Goal: Find specific page/section: Find specific page/section

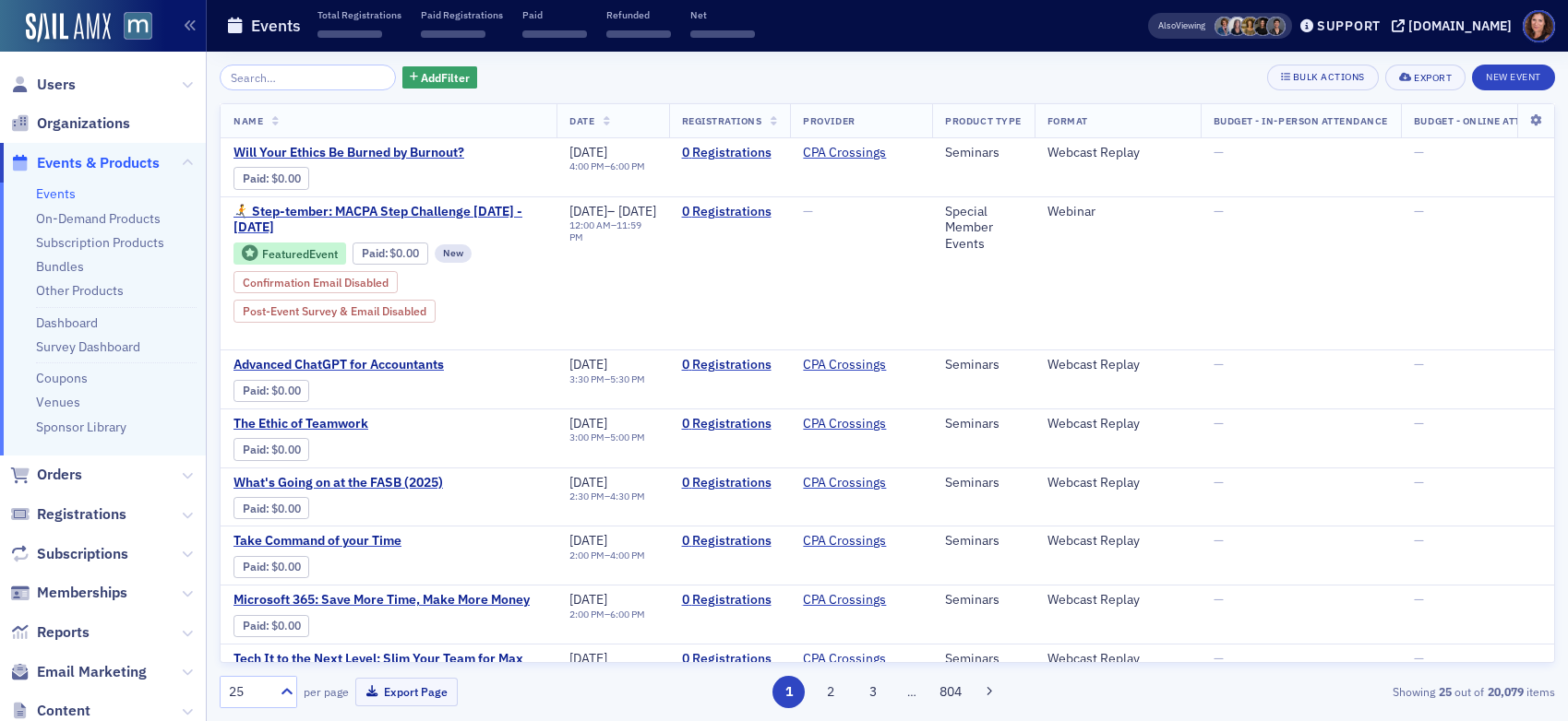
click at [335, 75] on input "search" at bounding box center [307, 77] width 176 height 26
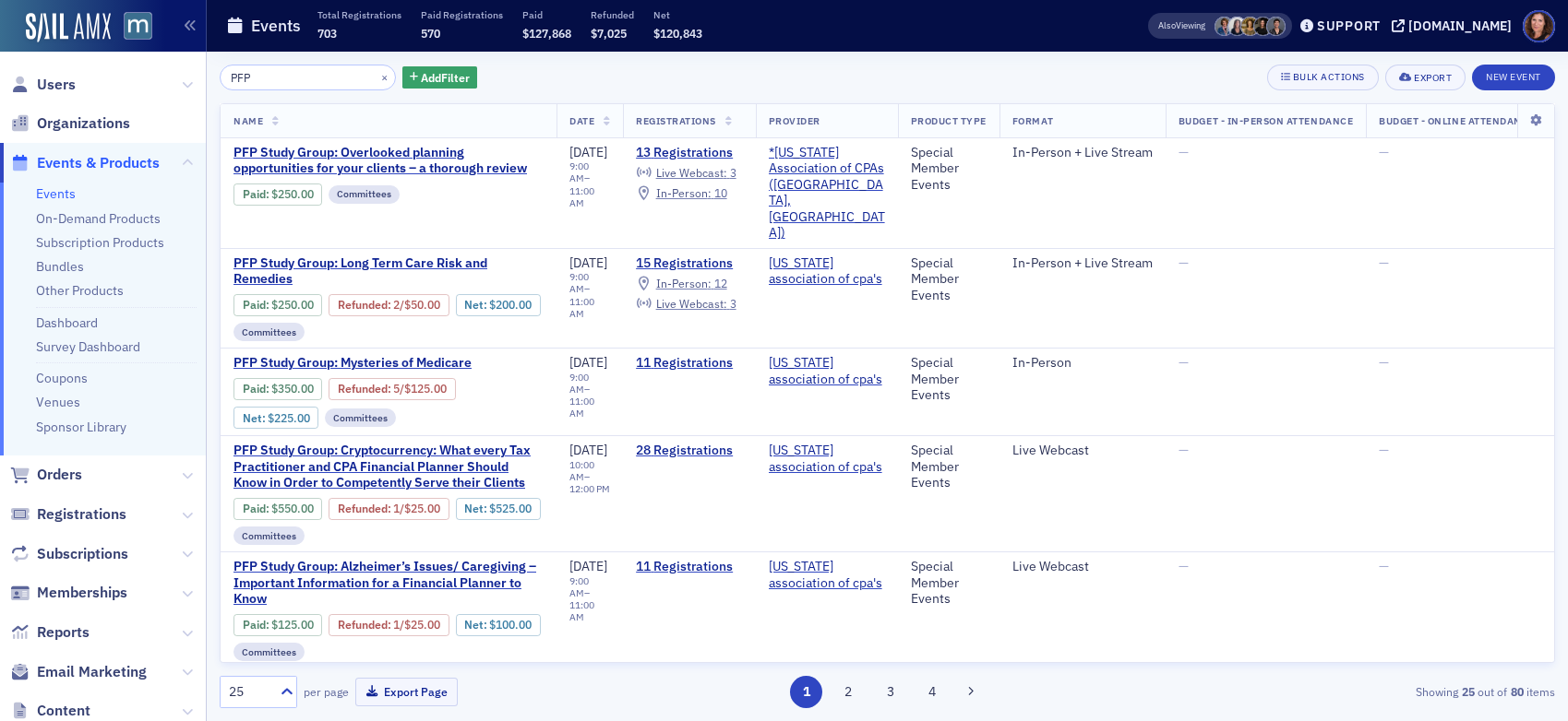
click at [245, 80] on input "PFP" at bounding box center [307, 77] width 176 height 26
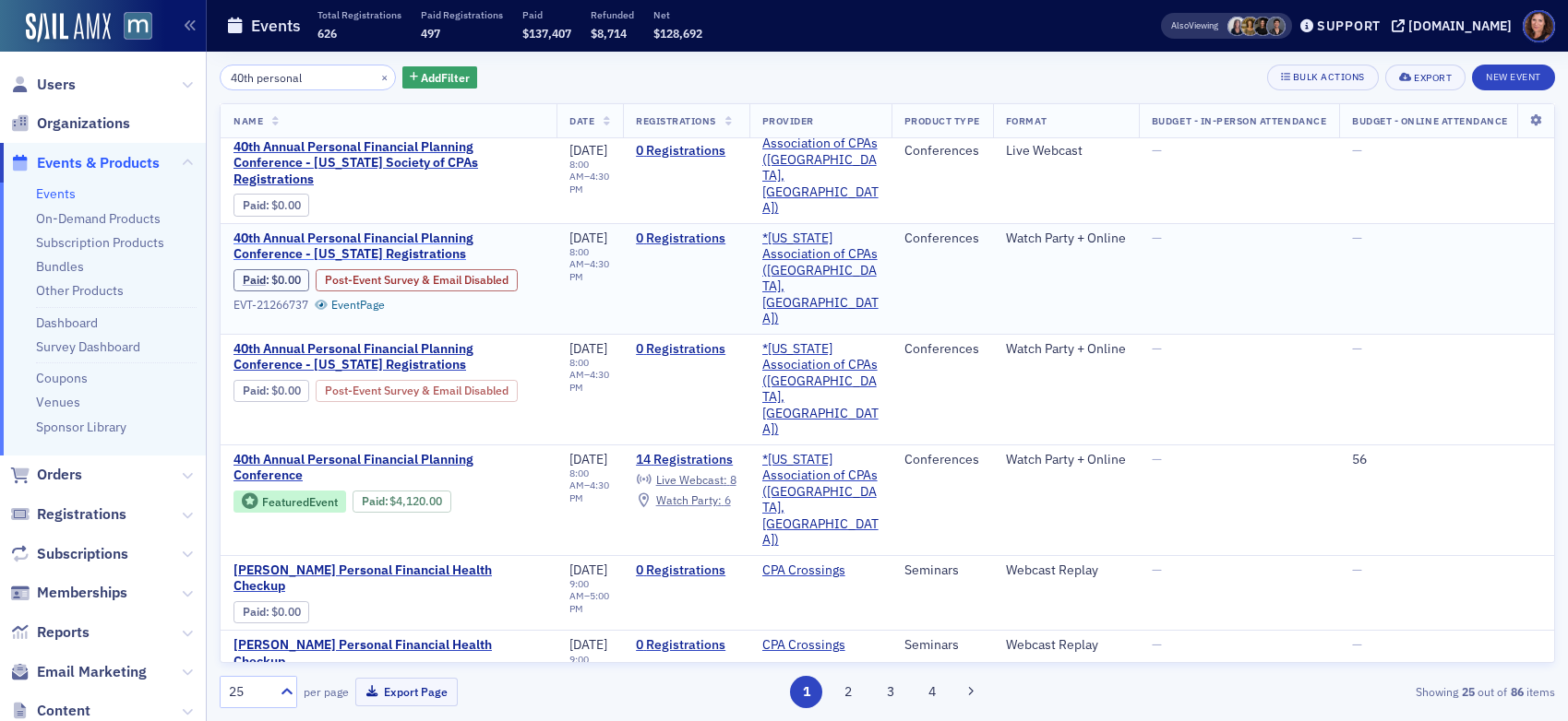
scroll to position [156, 0]
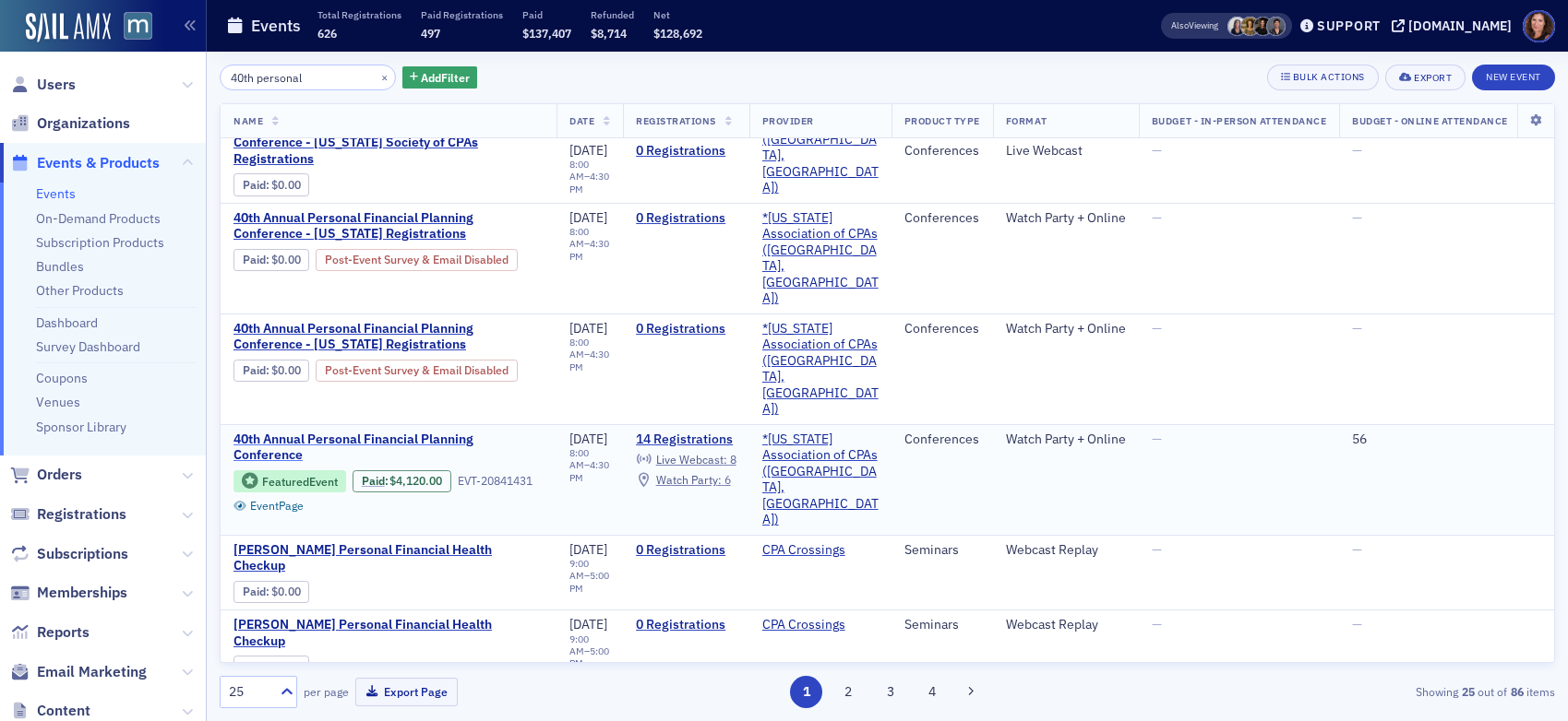
type input "40th personal"
click at [438, 432] on span "40th Annual Personal Financial Planning Conference" at bounding box center [388, 448] width 310 height 32
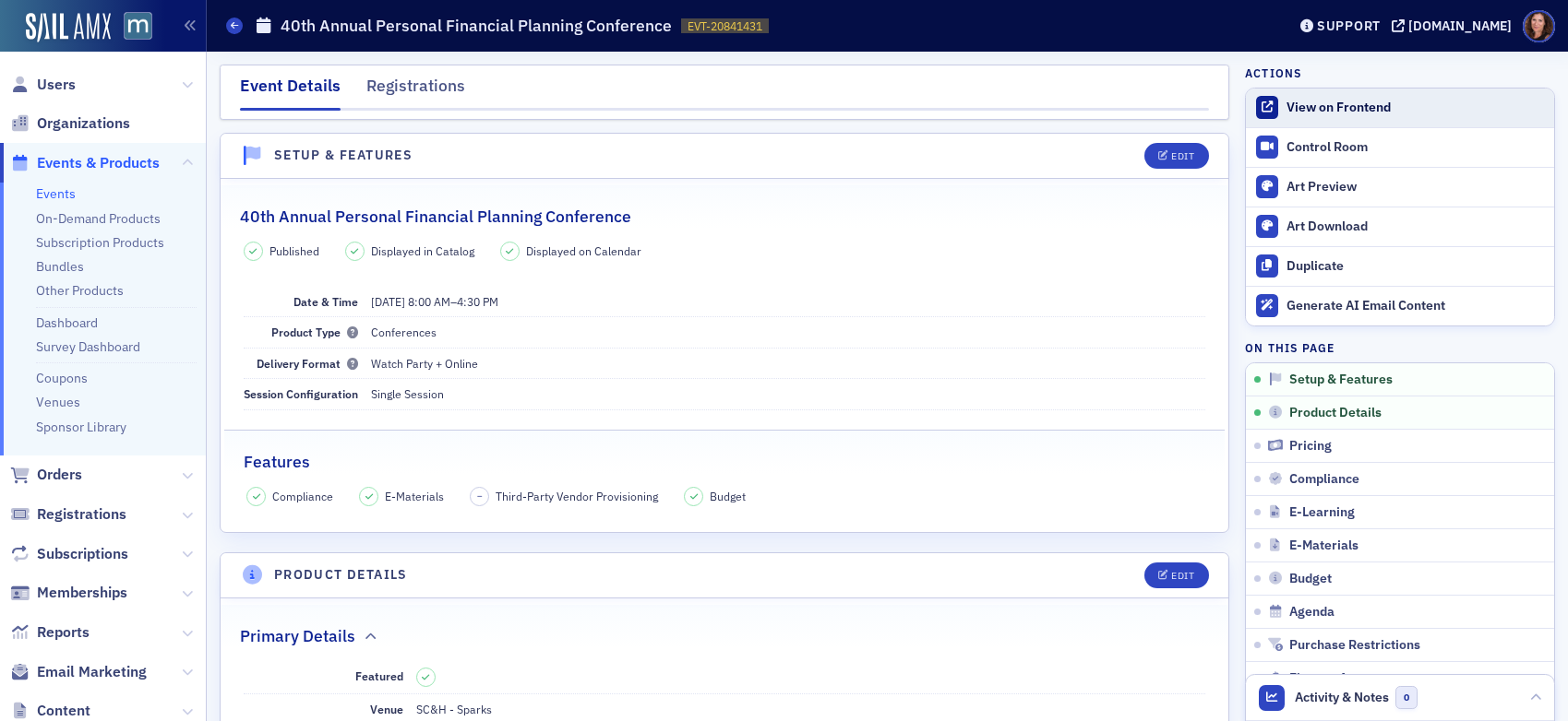
click at [1286, 104] on div "View on Frontend" at bounding box center [1416, 107] width 259 height 16
